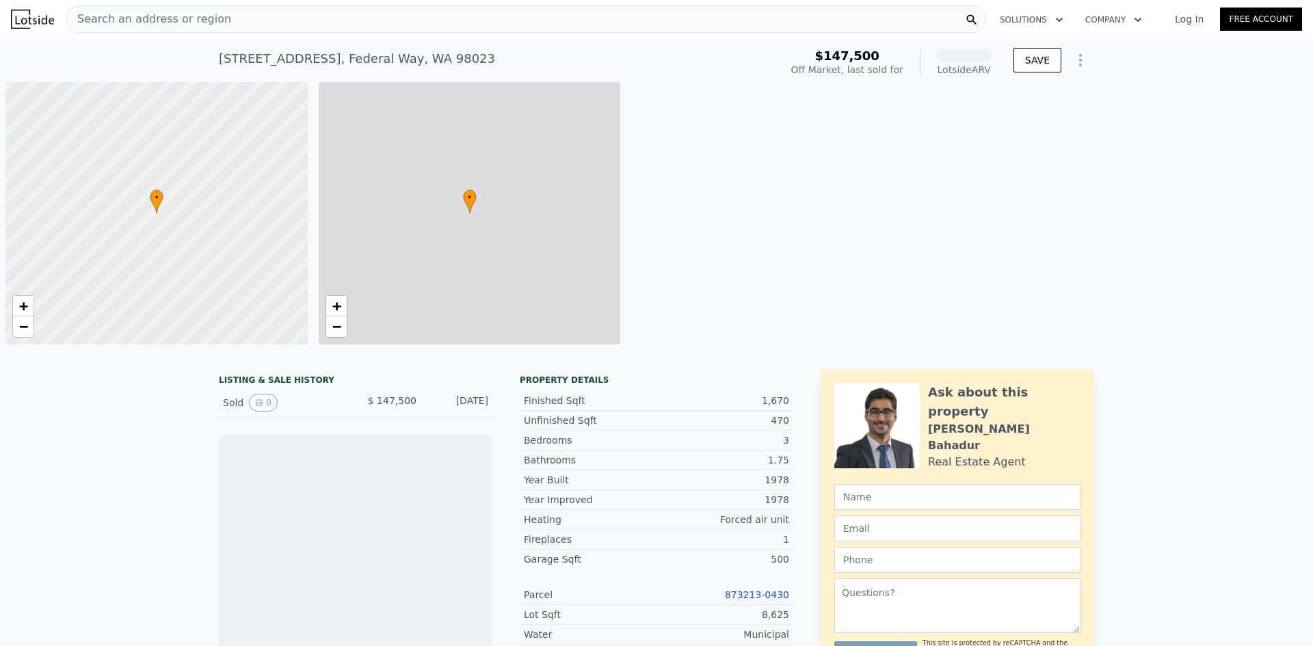
scroll to position [0, 5]
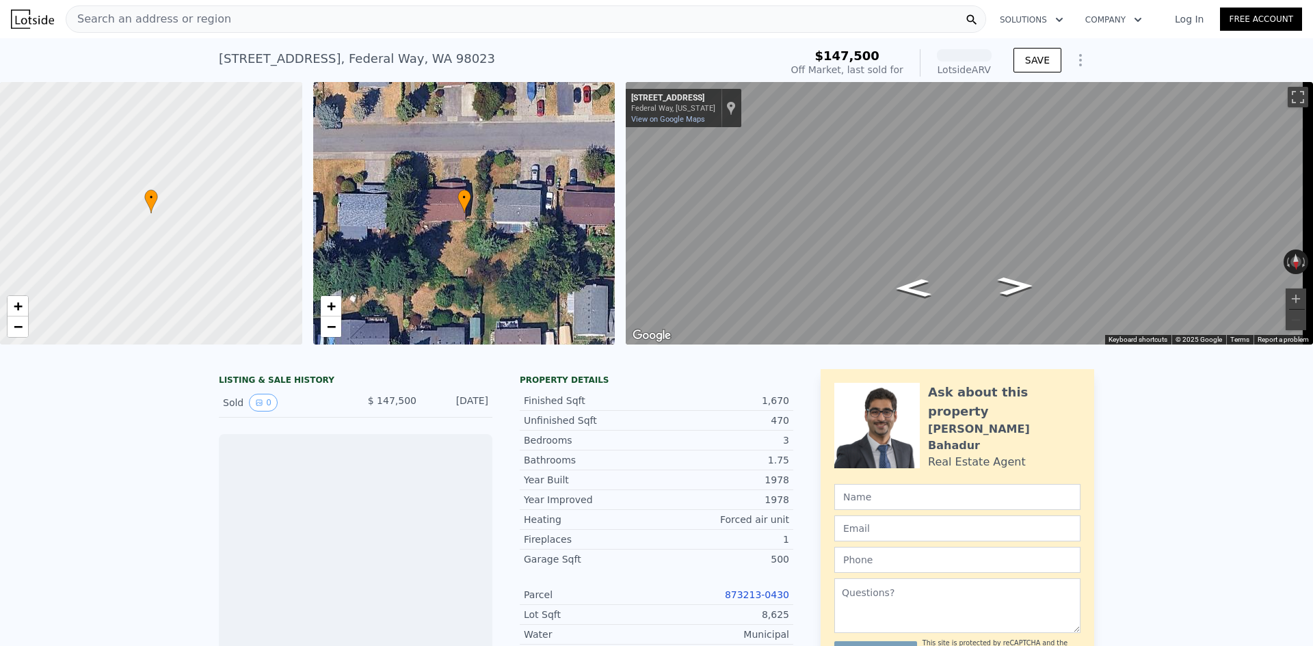
click at [1072, 60] on icon "Show Options" at bounding box center [1080, 60] width 16 height 16
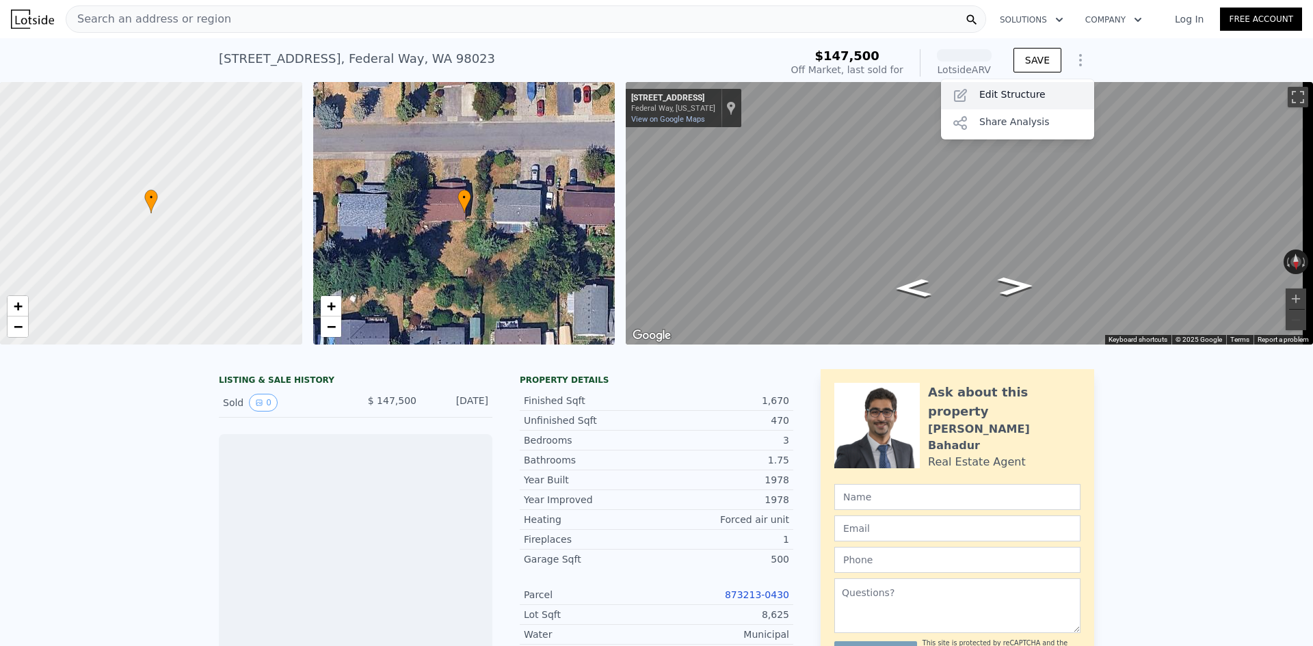
click at [1021, 107] on div "Edit Structure" at bounding box center [1017, 95] width 153 height 27
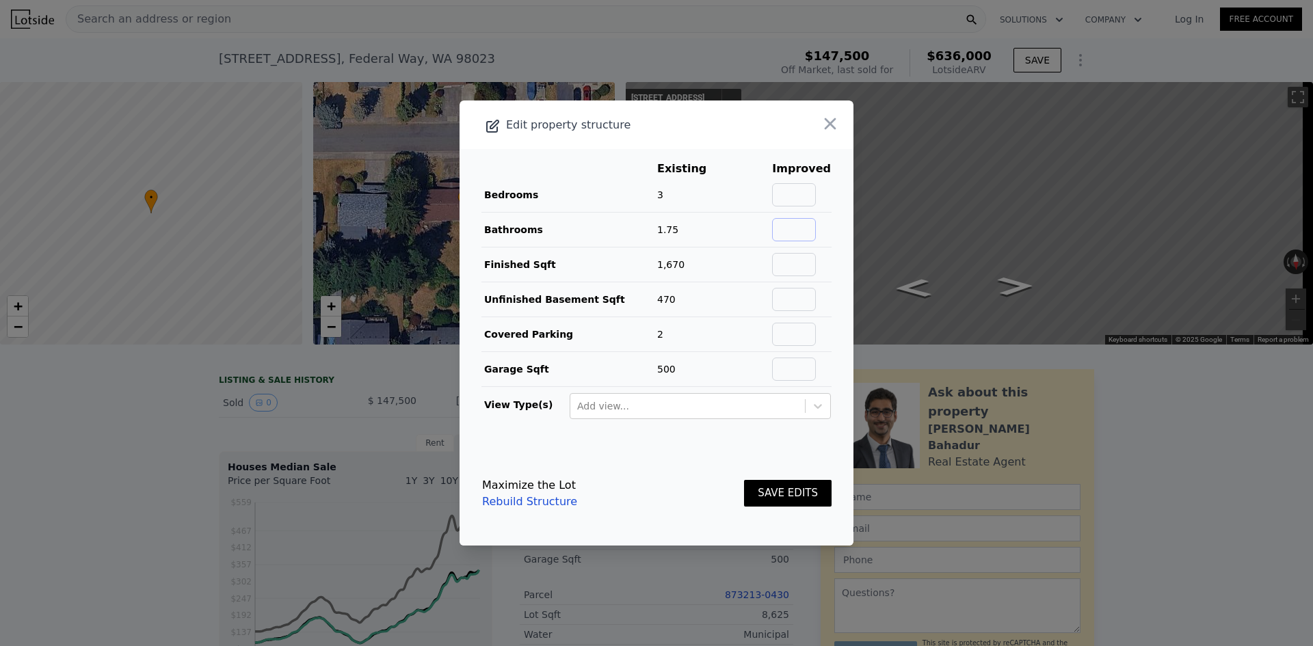
click at [791, 224] on input "text" at bounding box center [794, 229] width 44 height 23
click at [802, 265] on input "text" at bounding box center [794, 264] width 44 height 23
type input "2350"
click at [802, 512] on div "SAVE EDITS" at bounding box center [788, 494] width 88 height 60
click at [810, 492] on button "SAVE EDITS" at bounding box center [788, 493] width 88 height 27
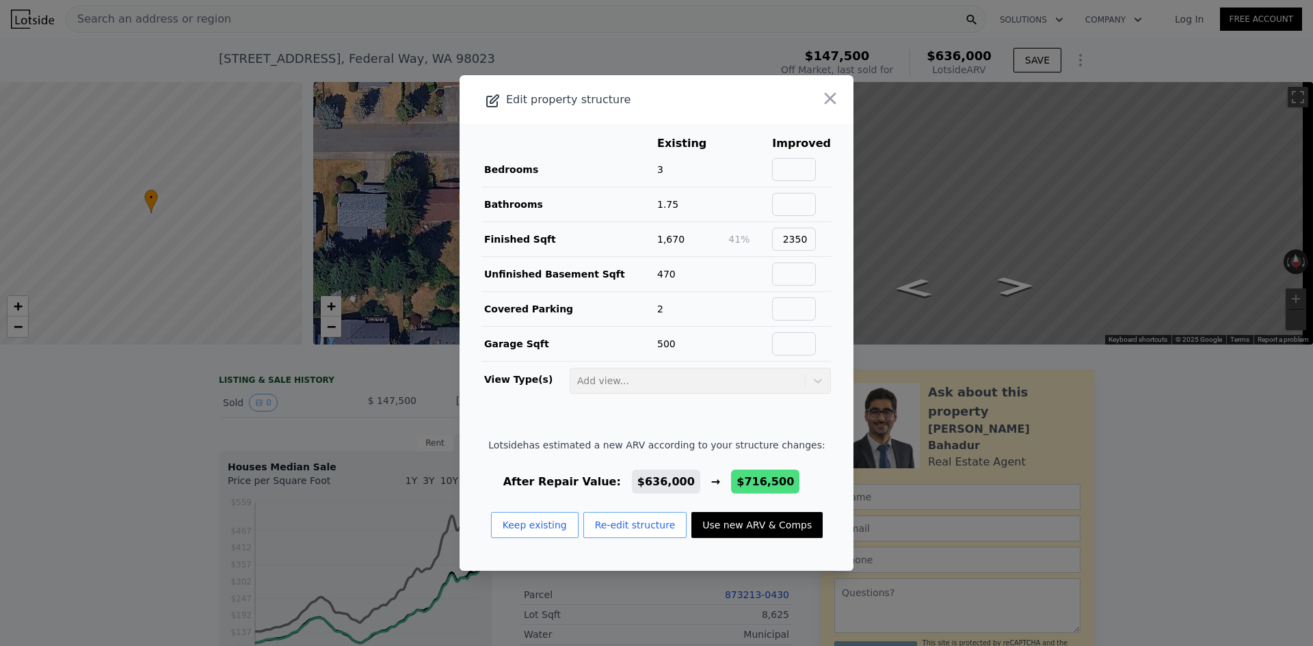
click at [763, 533] on button "Use new ARV & Comps" at bounding box center [756, 525] width 131 height 26
type input "5"
type input "3"
type input "1740"
type input "2430"
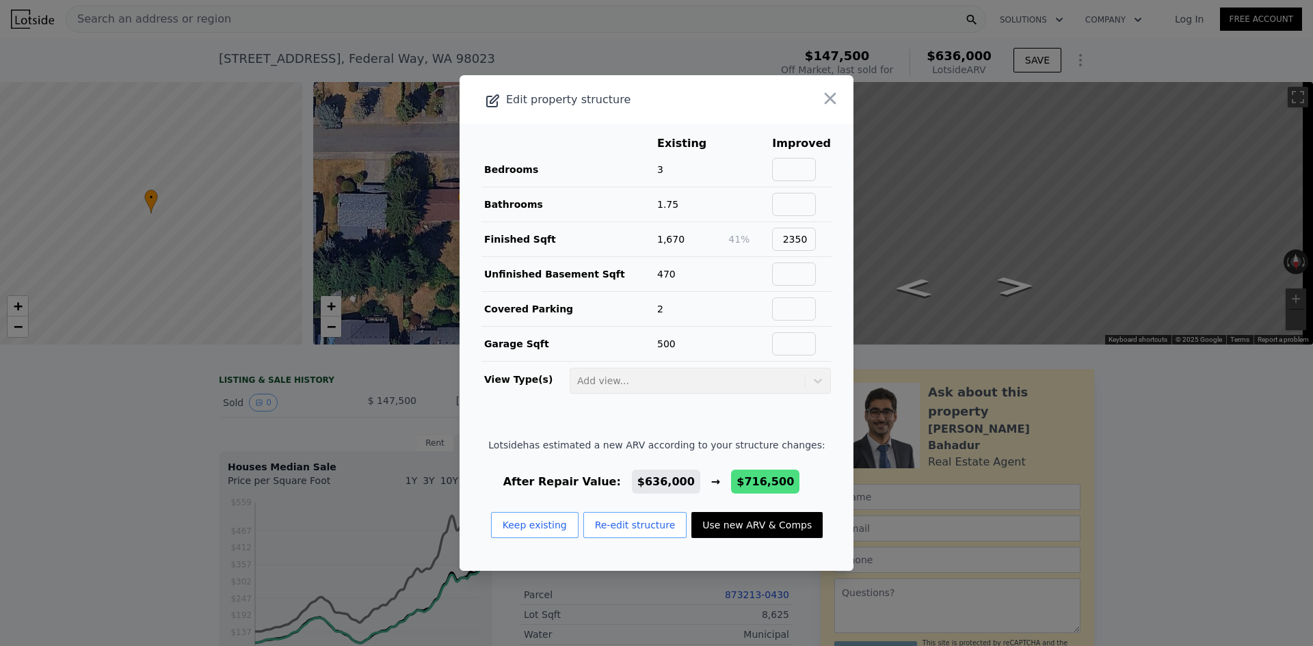
type input "9450"
checkbox input "false"
checkbox input "true"
type input "$ 716,500"
type input "$ 504,189"
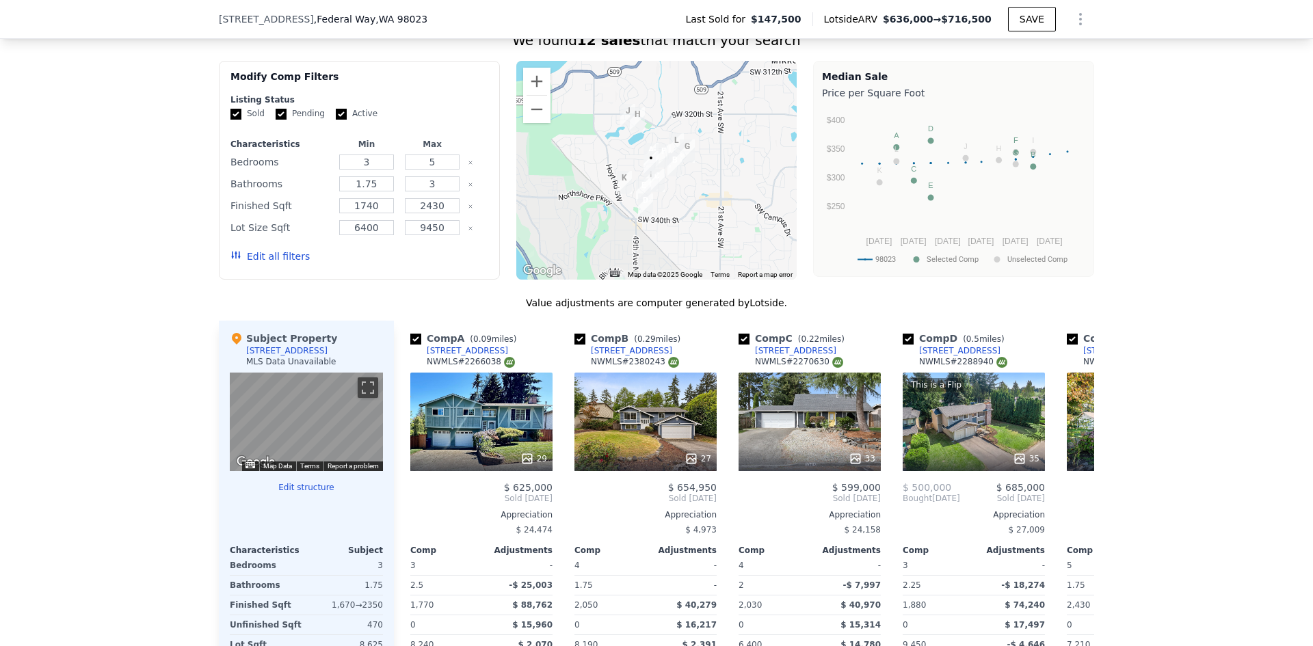
scroll to position [1199, 0]
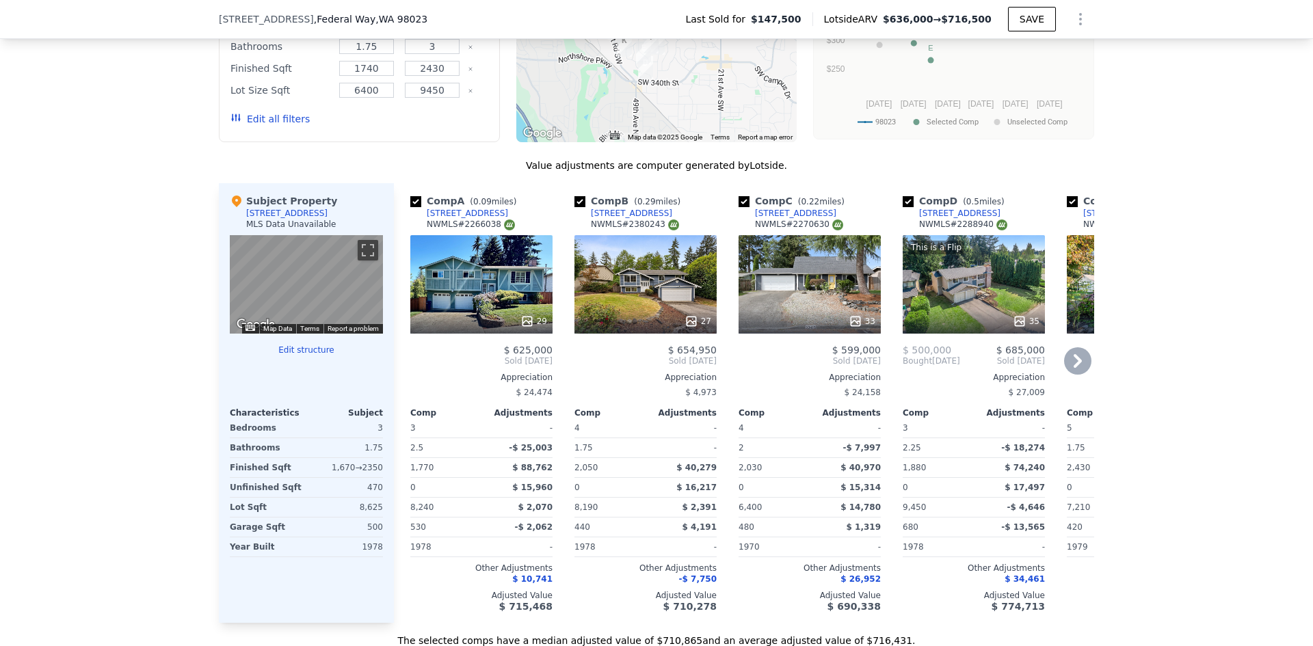
click at [478, 305] on div "29" at bounding box center [481, 284] width 142 height 98
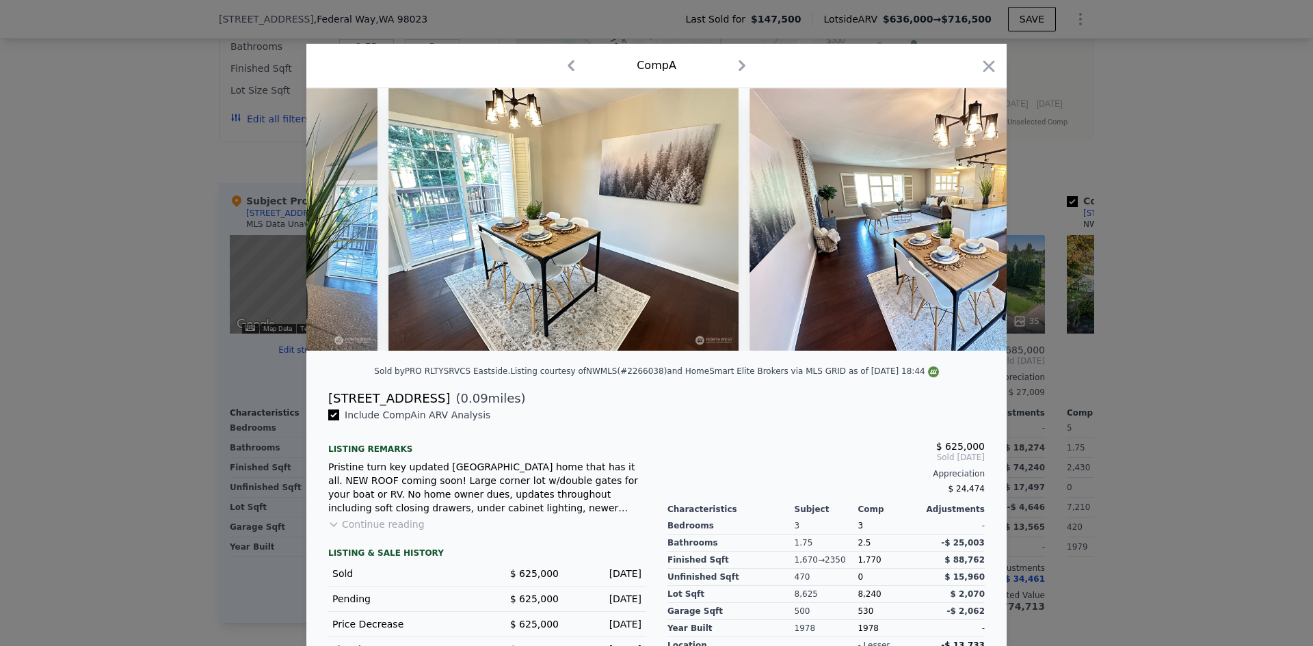
scroll to position [0, 3677]
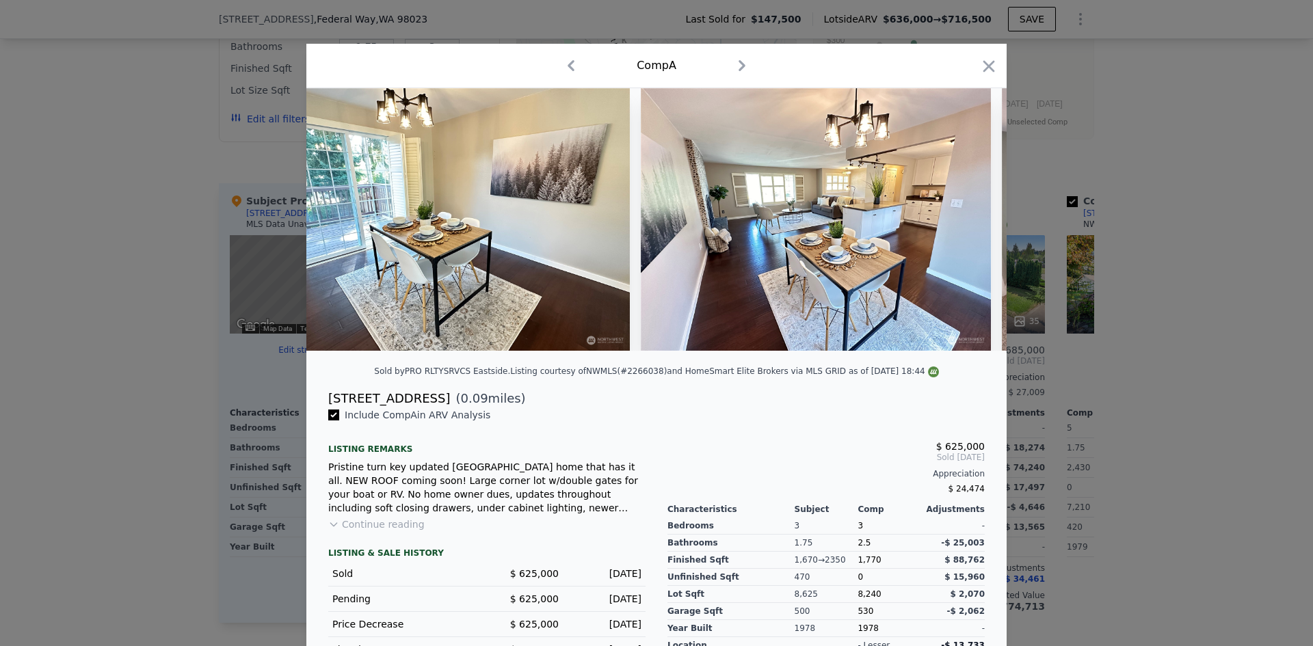
click at [1240, 339] on div at bounding box center [656, 323] width 1313 height 646
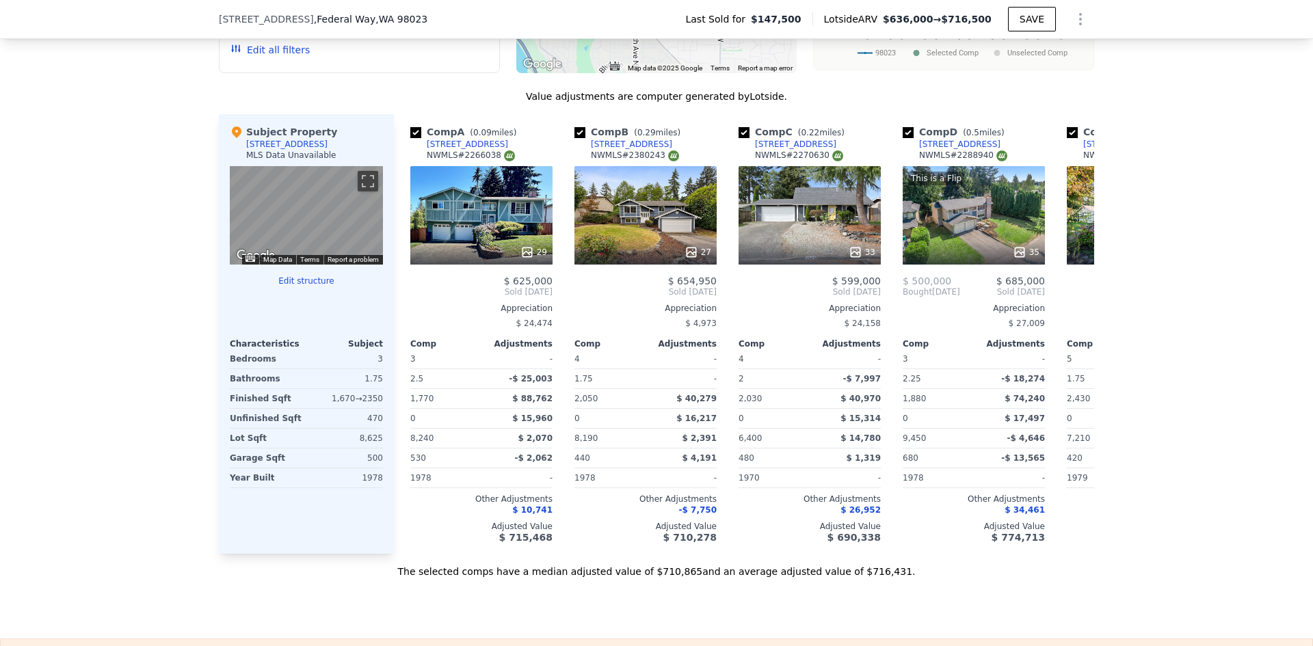
scroll to position [1267, 0]
click at [836, 215] on div "33" at bounding box center [810, 216] width 142 height 98
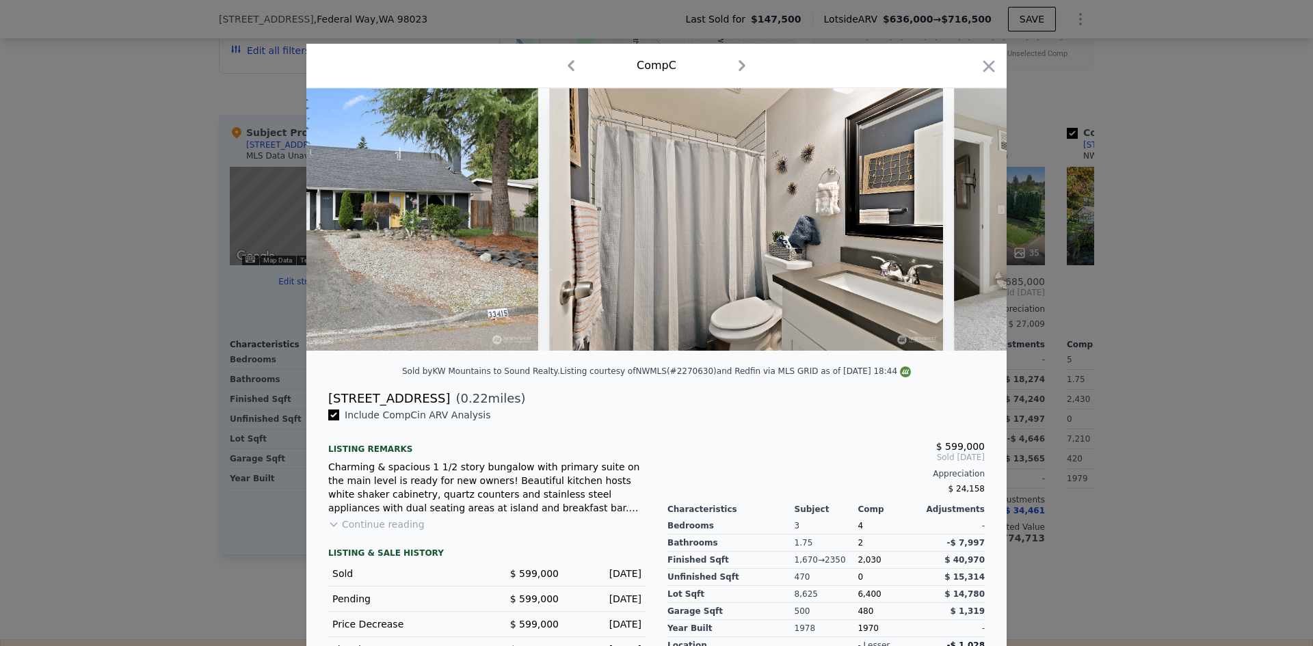
scroll to position [0, 12630]
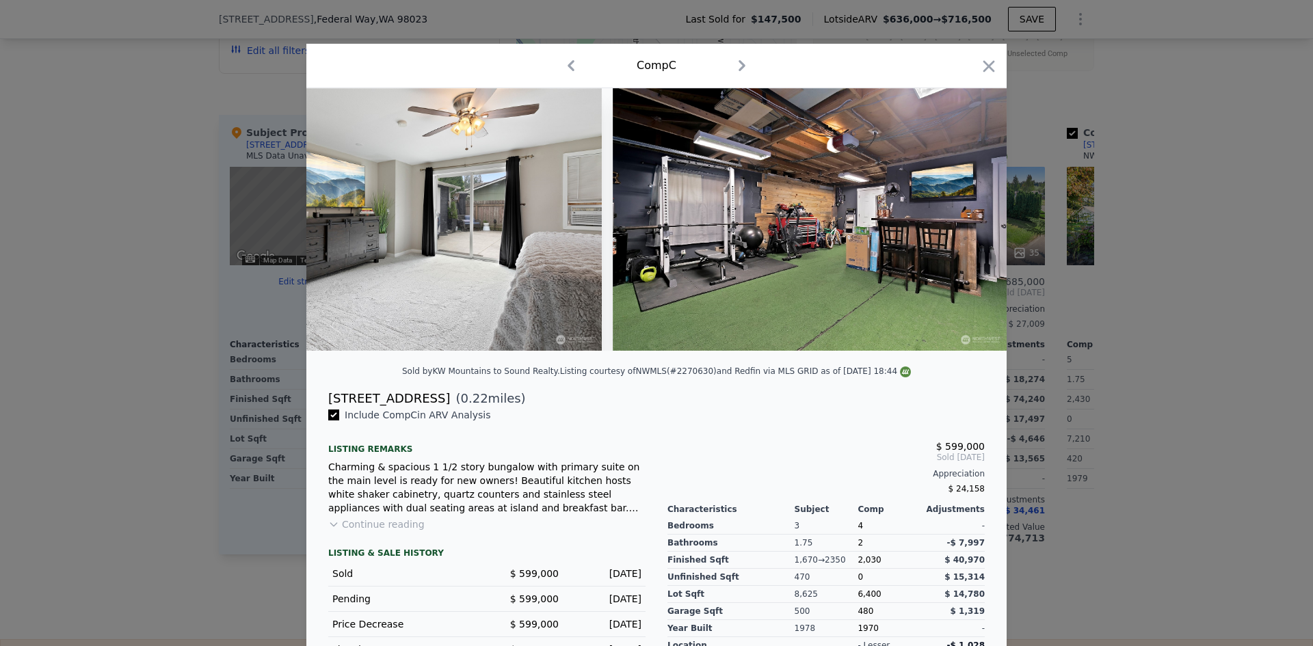
click at [1163, 393] on div at bounding box center [656, 323] width 1313 height 646
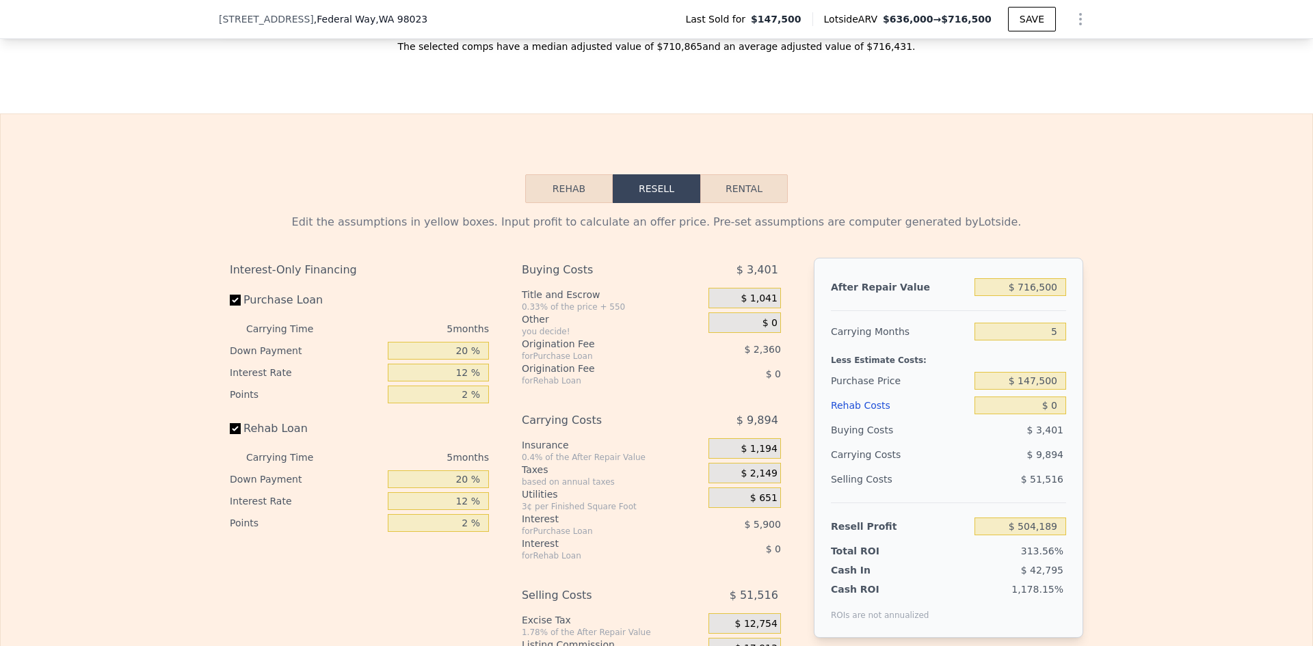
scroll to position [1883, 0]
